Goal: Participate in discussion: Engage in conversation with other users on a specific topic

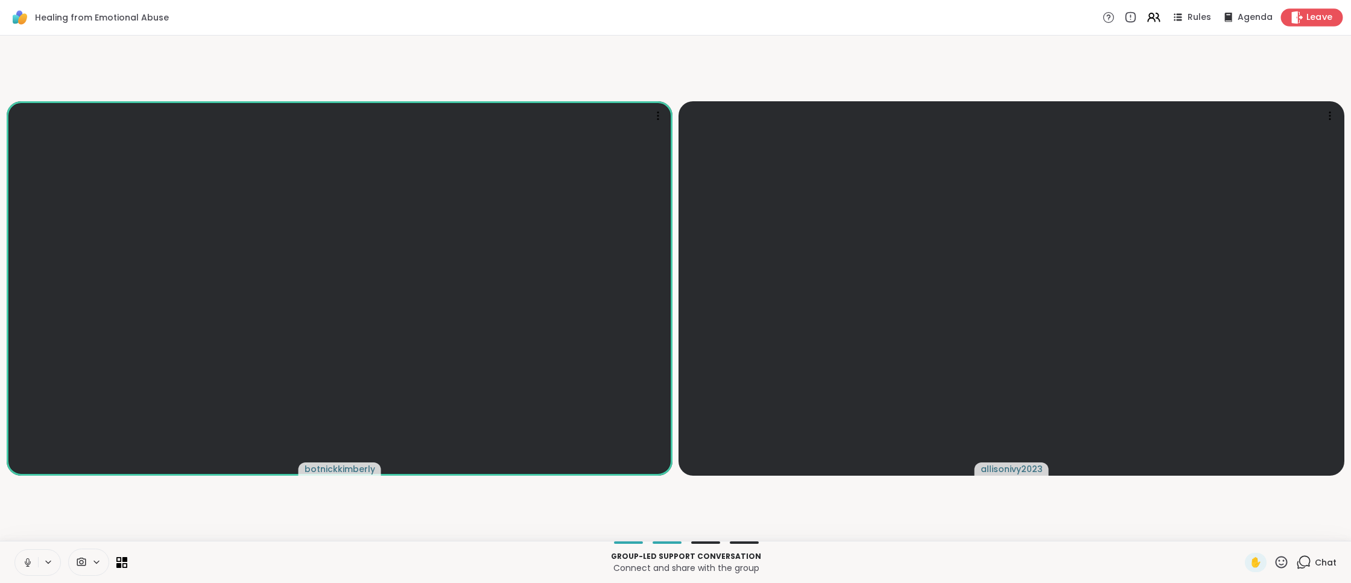
click at [1324, 14] on span "Leave" at bounding box center [1320, 17] width 27 height 13
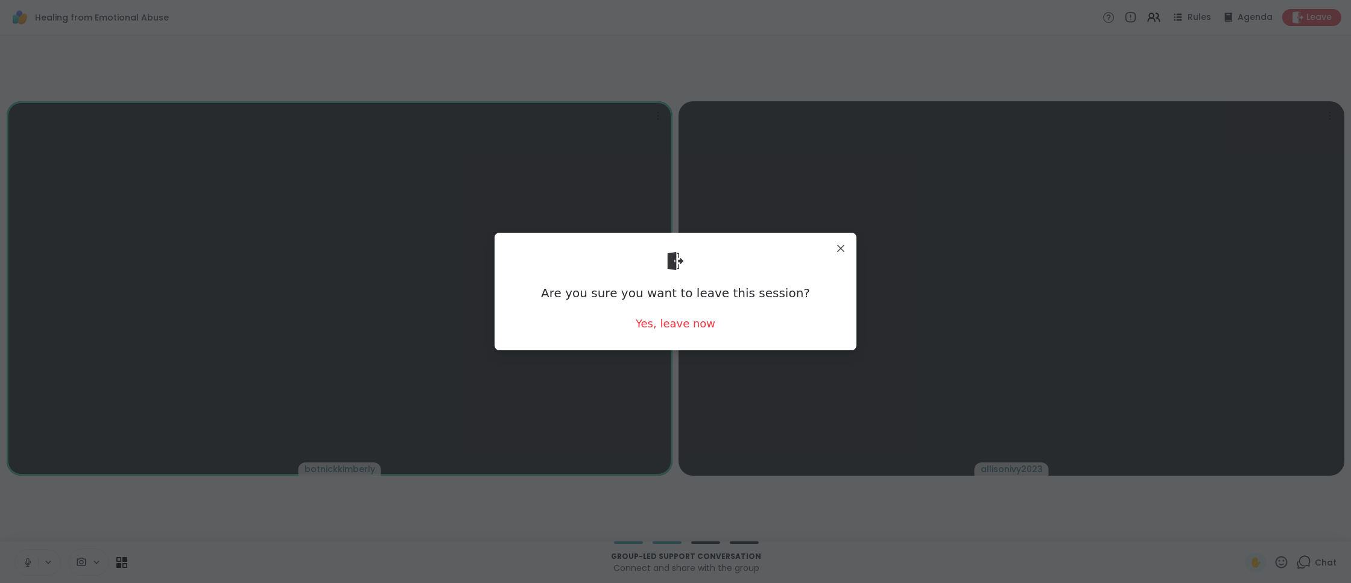
click at [690, 314] on div "Are you sure you want to leave this session? Yes, leave now" at bounding box center [675, 291] width 343 height 98
click at [692, 322] on div "Yes, leave now" at bounding box center [676, 323] width 80 height 15
